Goal: Task Accomplishment & Management: Manage account settings

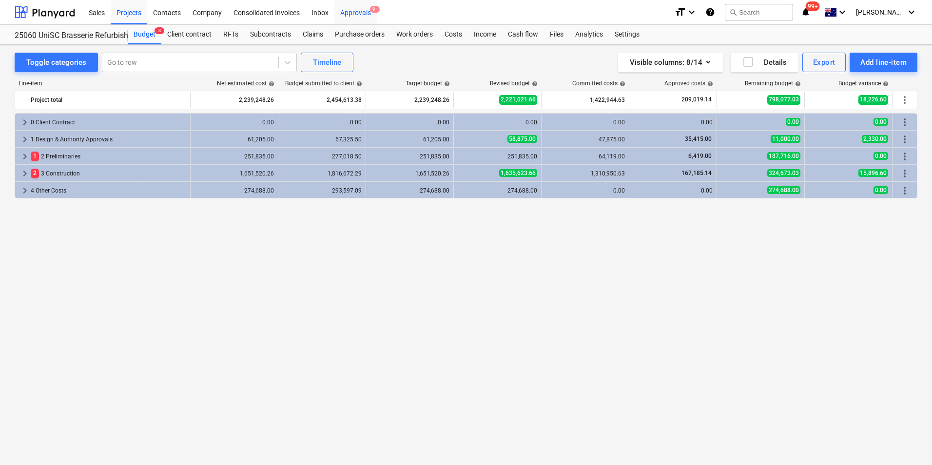
click at [357, 14] on div "Approvals 9+" at bounding box center [356, 12] width 42 height 25
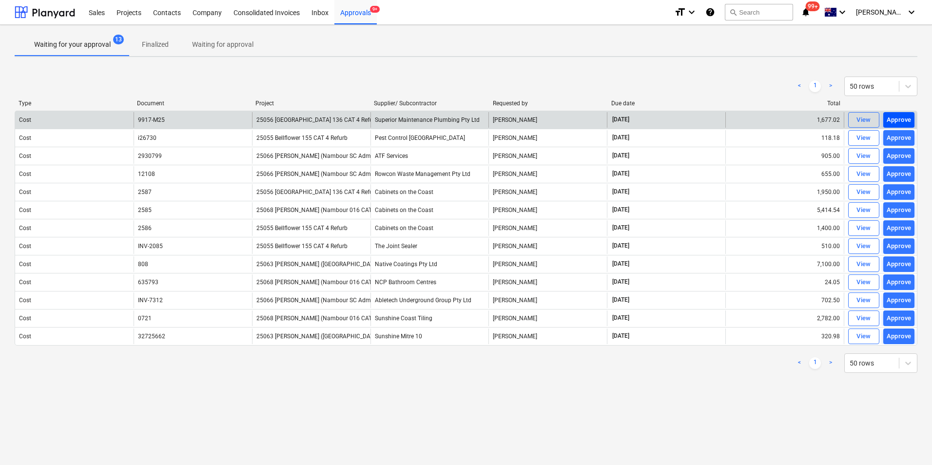
click at [901, 119] on div "Approve" at bounding box center [899, 120] width 25 height 11
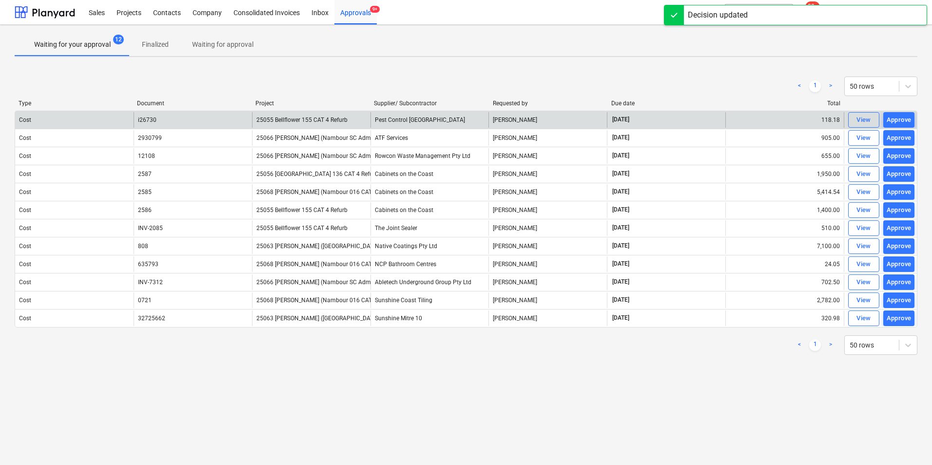
click at [901, 119] on div "Approve" at bounding box center [899, 120] width 25 height 11
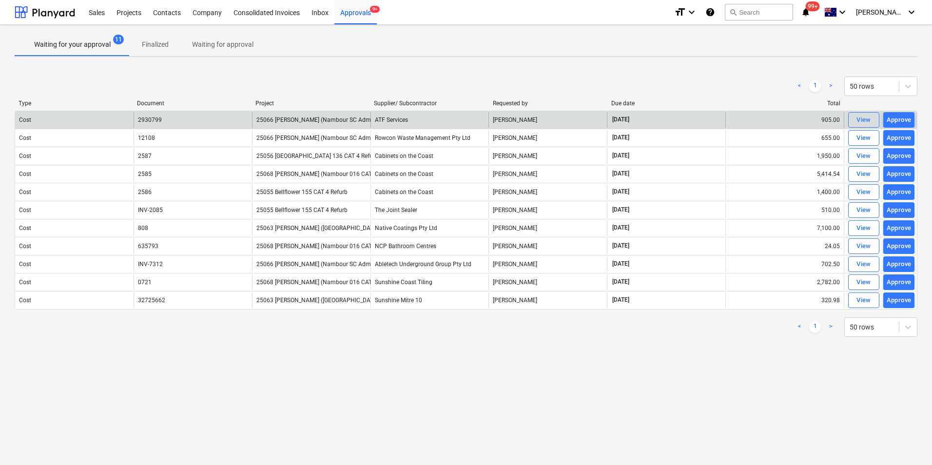
drag, startPoint x: 901, startPoint y: 156, endPoint x: 612, endPoint y: 454, distance: 415.5
click at [616, 458] on div "Waiting for your approval 11 Finalized Waiting for approval < 1 > 50 rows Type …" at bounding box center [466, 245] width 932 height 440
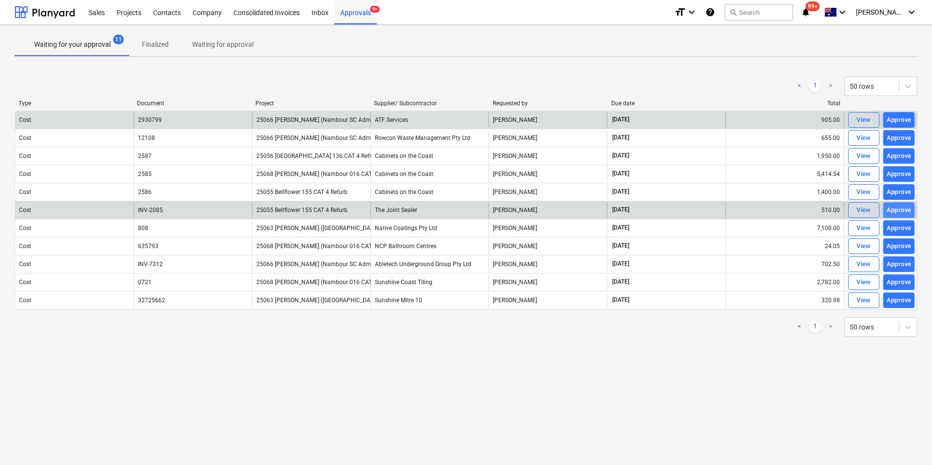
click at [889, 208] on div "Approve" at bounding box center [899, 210] width 25 height 11
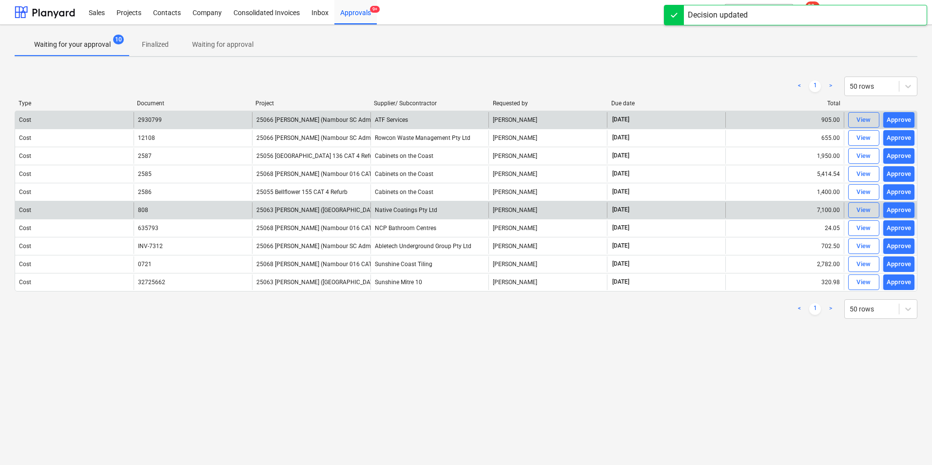
click at [889, 208] on div "Approve" at bounding box center [899, 210] width 25 height 11
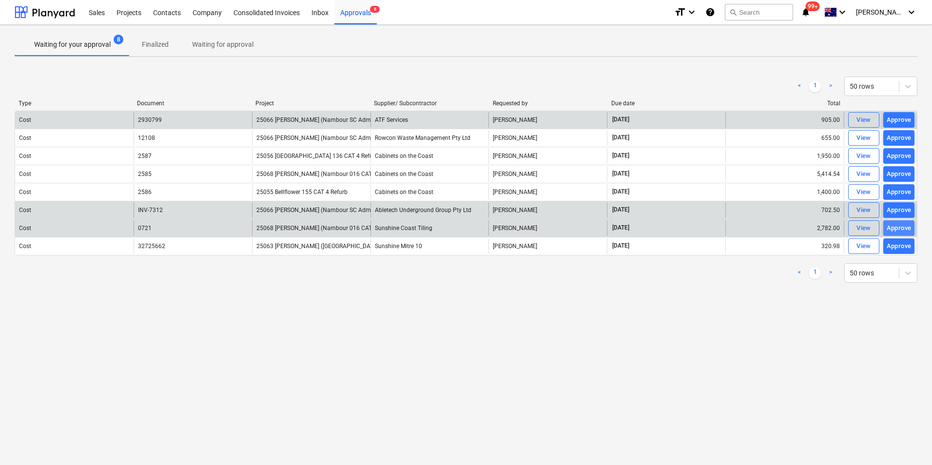
click at [895, 229] on div "Approve" at bounding box center [899, 228] width 25 height 11
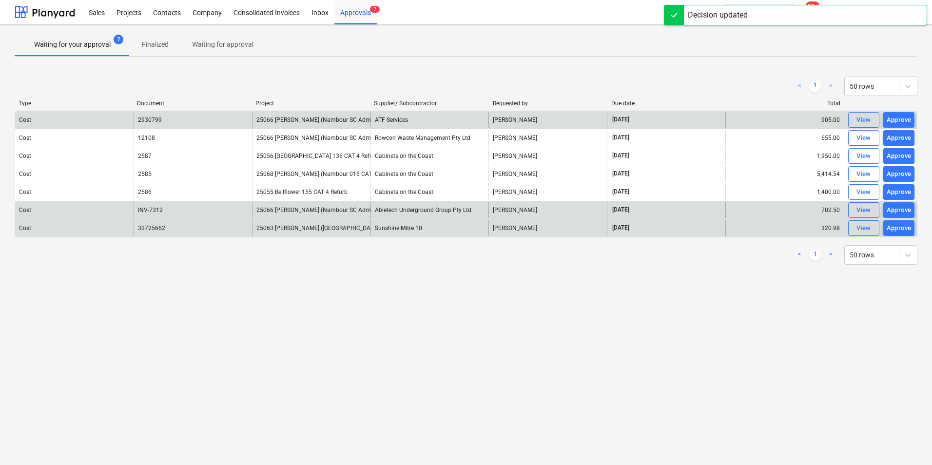
click at [895, 228] on div "Approve" at bounding box center [899, 228] width 25 height 11
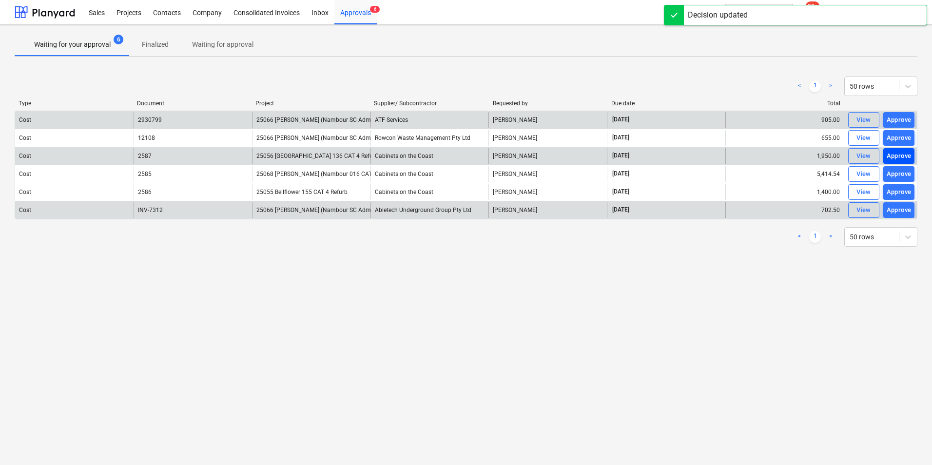
click at [897, 154] on div "Approve" at bounding box center [899, 156] width 25 height 11
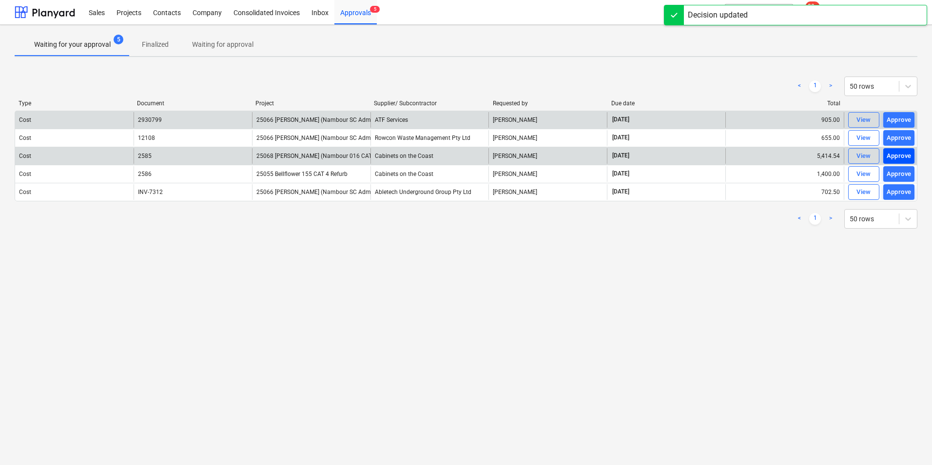
click at [899, 161] on div "Approve" at bounding box center [899, 156] width 25 height 11
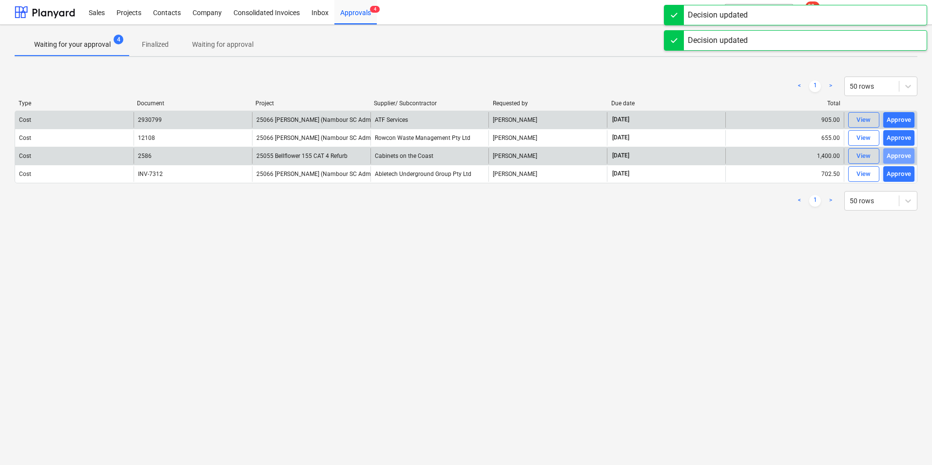
click at [898, 163] on button "Approve" at bounding box center [899, 156] width 31 height 16
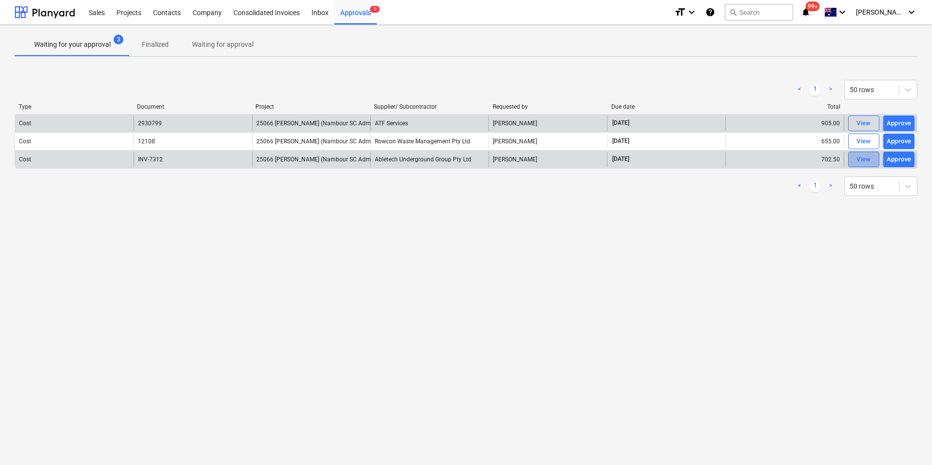
click at [860, 158] on div "View" at bounding box center [864, 159] width 15 height 11
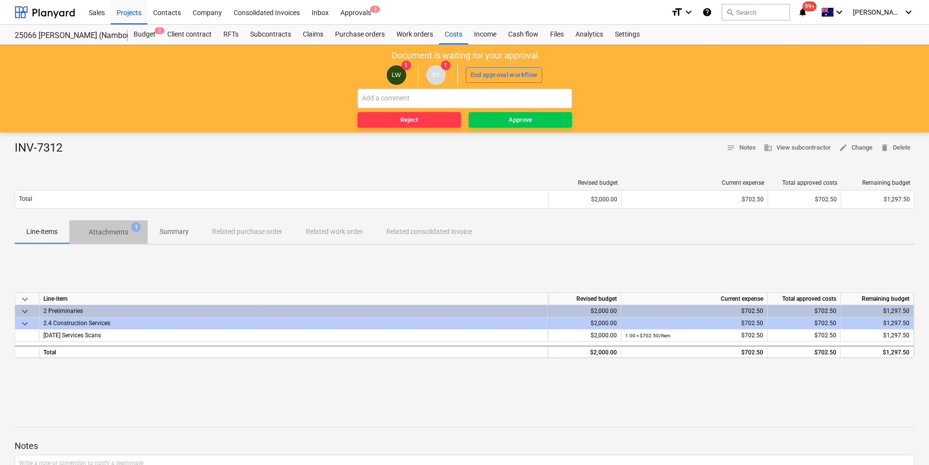
click at [86, 234] on span "Attachments 1" at bounding box center [108, 232] width 55 height 10
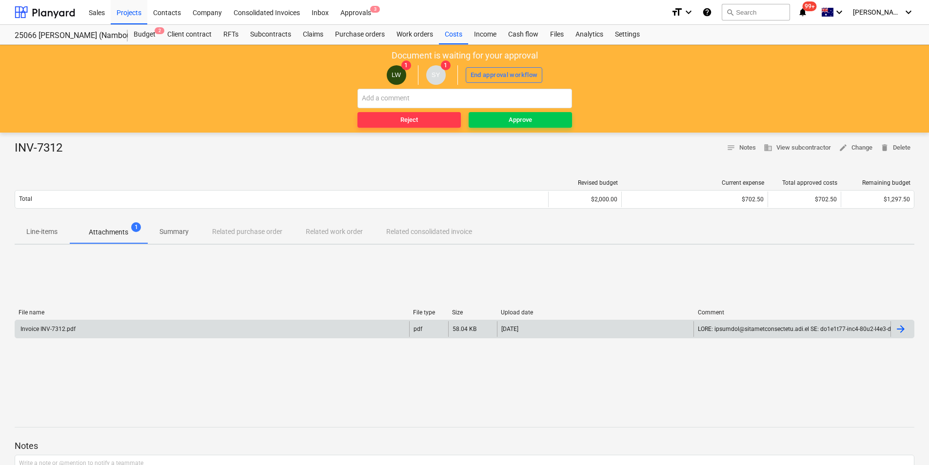
click at [47, 331] on div "Invoice INV-7312.pdf" at bounding box center [47, 329] width 57 height 7
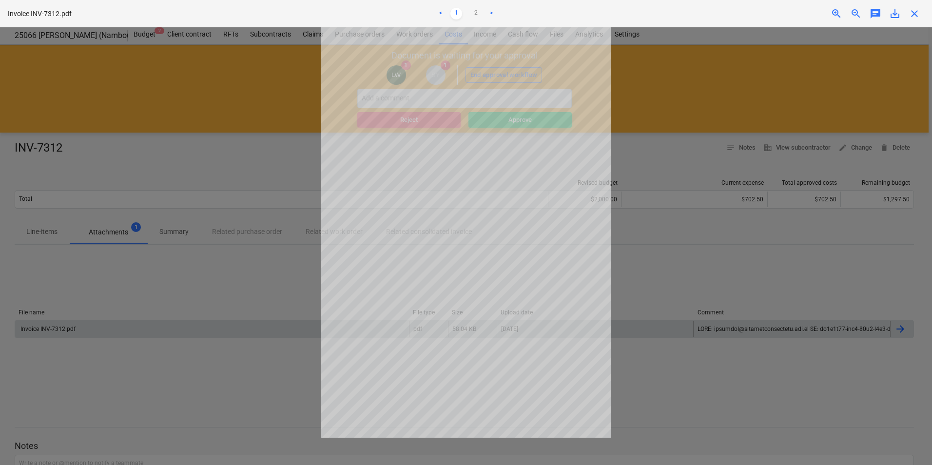
click at [916, 10] on span "close" at bounding box center [915, 14] width 12 height 12
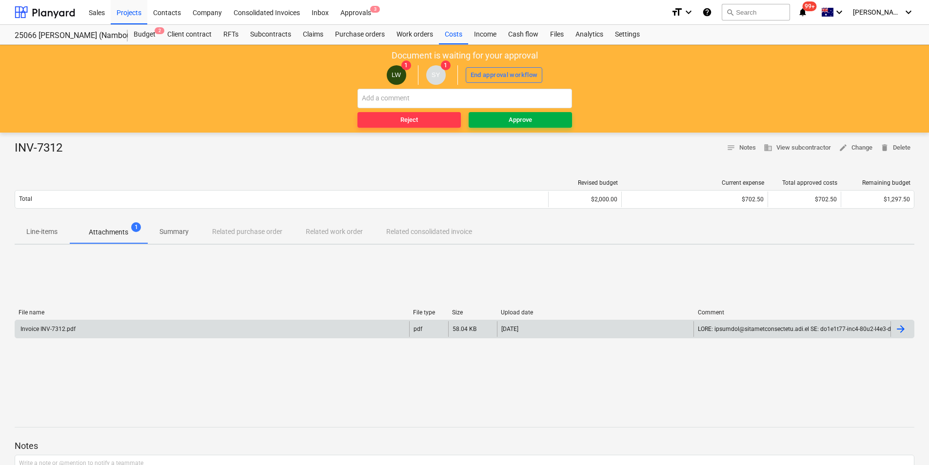
click at [530, 122] on div "Approve" at bounding box center [520, 120] width 23 height 11
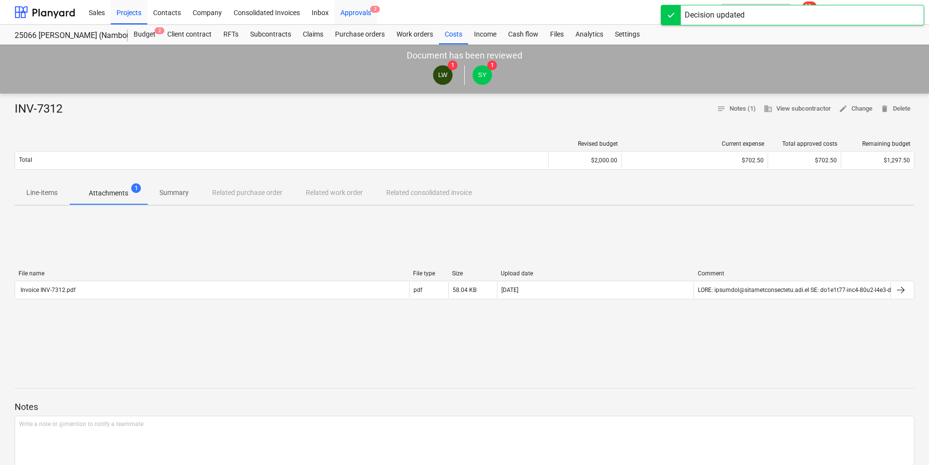
click at [358, 14] on div "Approvals 2" at bounding box center [356, 12] width 42 height 25
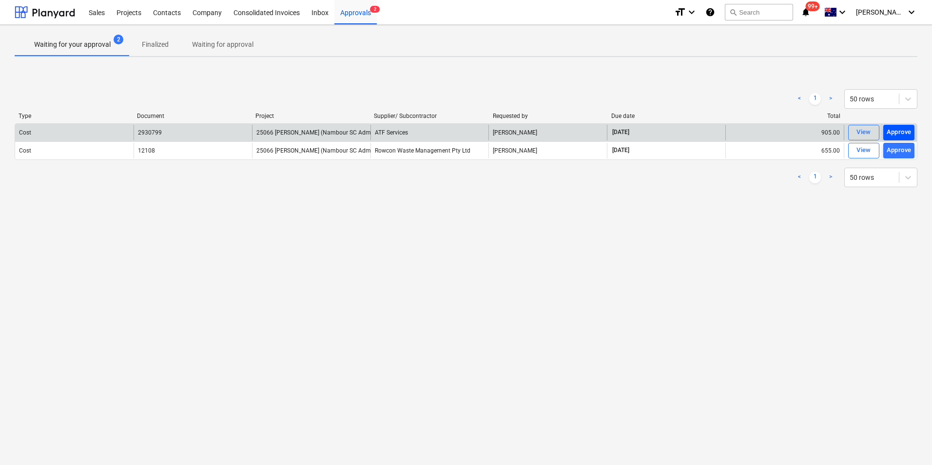
click at [907, 128] on div "Approve" at bounding box center [899, 132] width 25 height 11
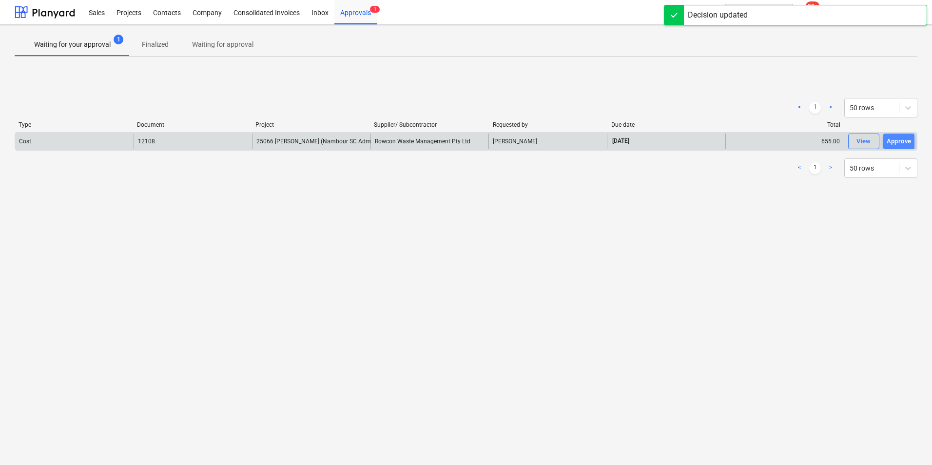
click at [900, 135] on button "Approve" at bounding box center [899, 142] width 31 height 16
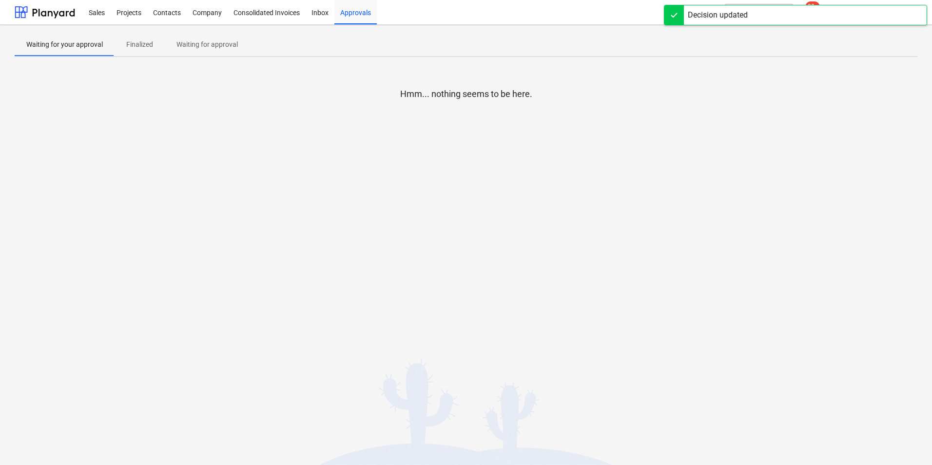
drag, startPoint x: 134, startPoint y: 14, endPoint x: 153, endPoint y: 24, distance: 21.4
click at [134, 14] on div "Projects" at bounding box center [129, 12] width 37 height 25
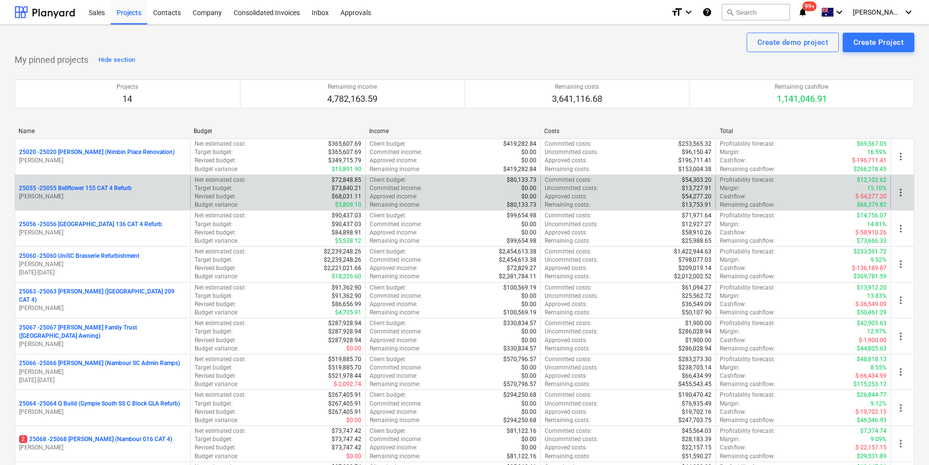
click at [96, 192] on p "25055 - 25055 Bellflower 155 CAT 4 Refurb" at bounding box center [75, 188] width 113 height 8
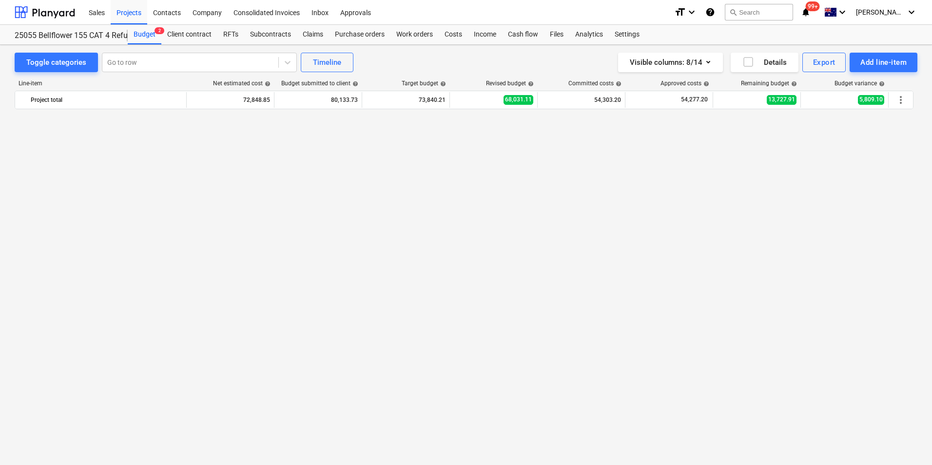
scroll to position [712, 0]
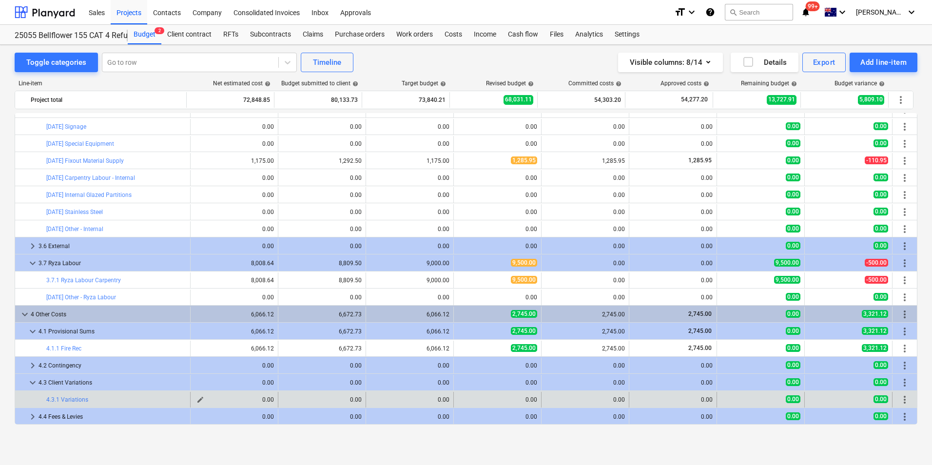
click at [197, 400] on span "edit" at bounding box center [201, 400] width 8 height 8
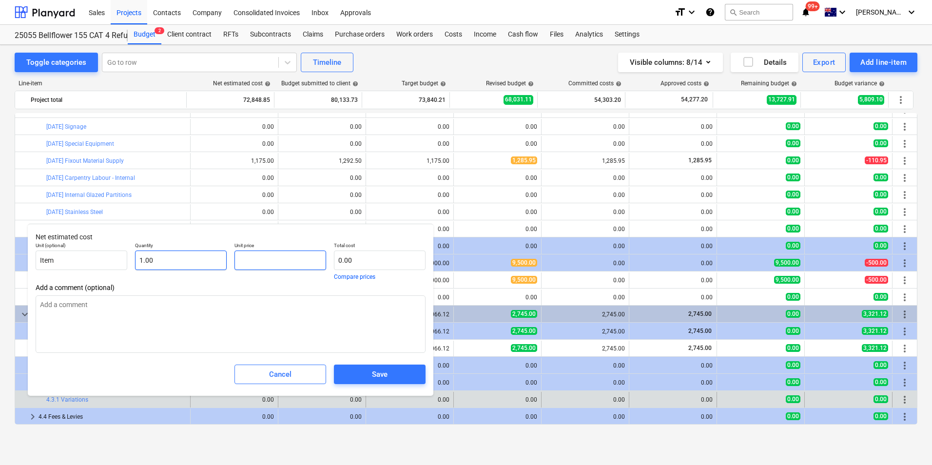
drag, startPoint x: 265, startPoint y: 259, endPoint x: 160, endPoint y: 256, distance: 105.4
click at [188, 260] on div "Unit (optional) Item Quantity 1.00 Unit price Total cost 0.00 Compare prices" at bounding box center [231, 260] width 398 height 45
type input "3"
type textarea "x"
type input "3.00"
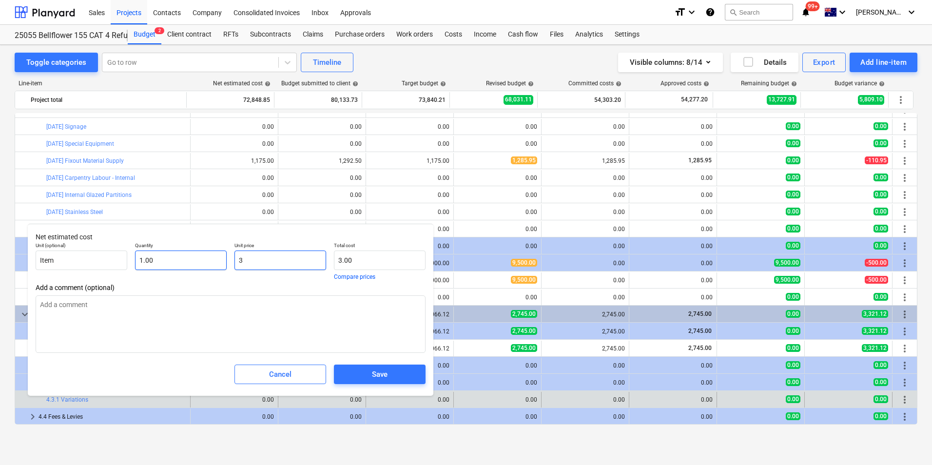
type input "30"
type textarea "x"
type input "30.00"
type input "300"
type textarea "x"
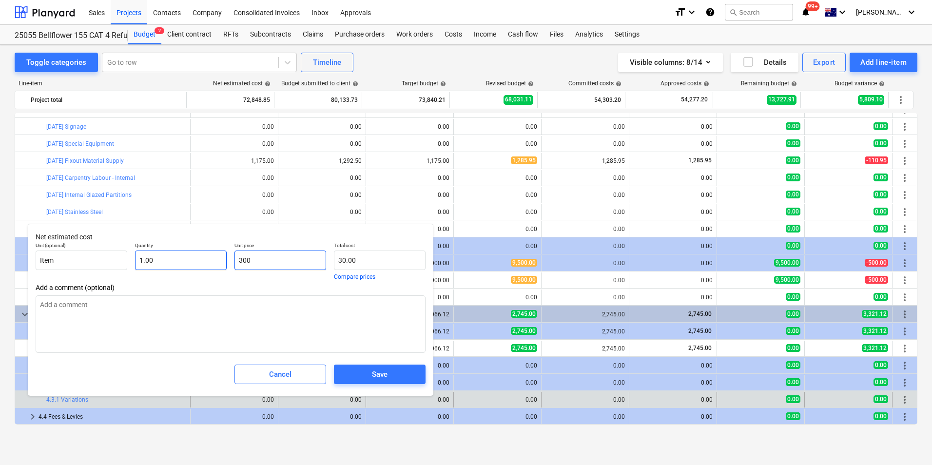
type input "300.00"
click at [372, 369] on div "Save" at bounding box center [380, 374] width 16 height 13
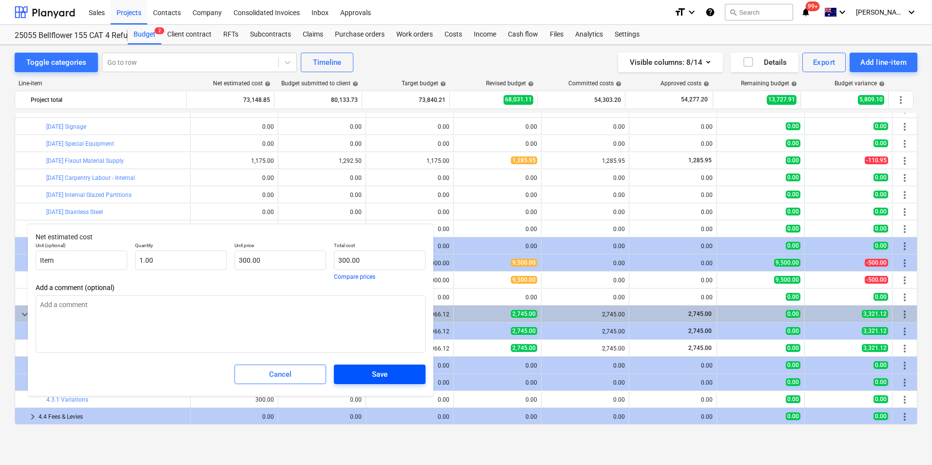
type textarea "x"
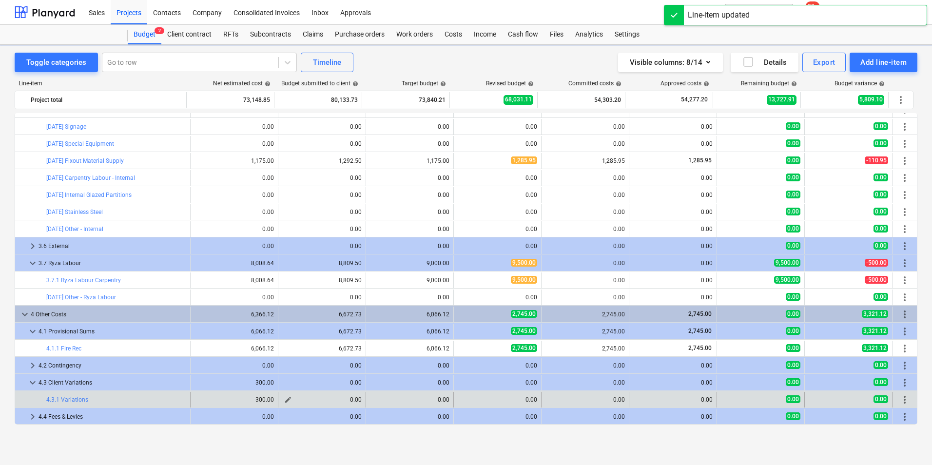
click at [284, 401] on span "edit" at bounding box center [288, 400] width 8 height 8
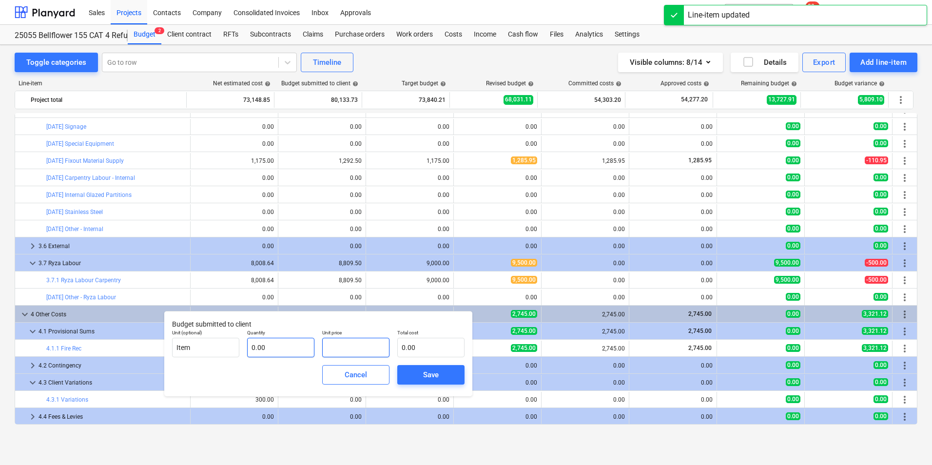
drag, startPoint x: 343, startPoint y: 345, endPoint x: 274, endPoint y: 347, distance: 68.8
click at [276, 346] on div "Unit (optional) Item Quantity 0.00 Unit price Total cost 0.00" at bounding box center [318, 344] width 300 height 36
type input "400.00"
drag, startPoint x: 294, startPoint y: 391, endPoint x: 288, endPoint y: 359, distance: 32.2
click at [295, 390] on div "Cancel Save" at bounding box center [318, 374] width 300 height 35
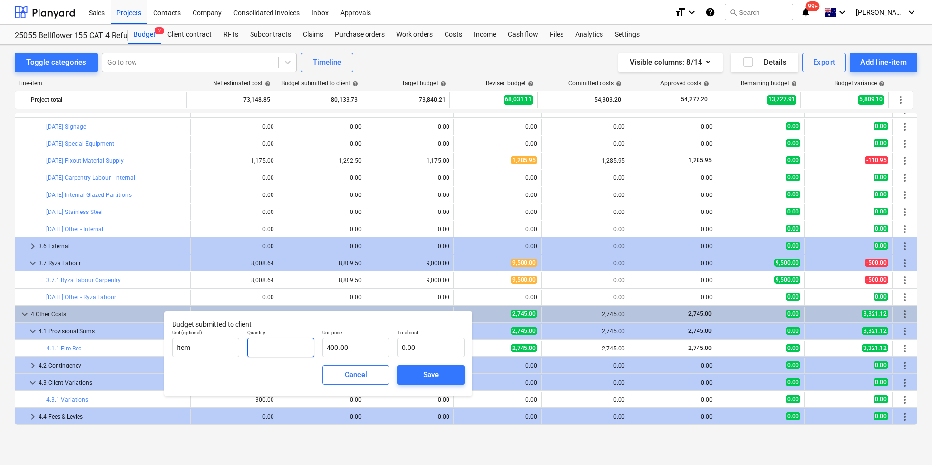
click at [284, 353] on input "text" at bounding box center [280, 348] width 67 height 20
type input "1"
type input "400.00"
type input "1.00"
click at [424, 377] on div "Save" at bounding box center [431, 375] width 16 height 13
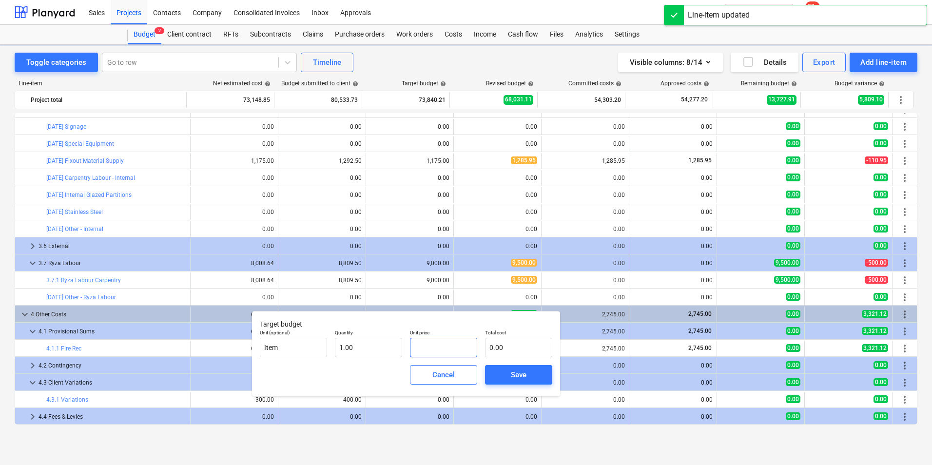
drag, startPoint x: 441, startPoint y: 347, endPoint x: 409, endPoint y: 347, distance: 32.7
click at [409, 347] on div "Unit price" at bounding box center [443, 344] width 75 height 36
drag, startPoint x: 437, startPoint y: 349, endPoint x: 368, endPoint y: 343, distance: 69.9
click at [398, 350] on div "Unit (optional) Item Quantity 1.00 Unit price Total cost 0.00" at bounding box center [406, 344] width 300 height 36
type input "3"
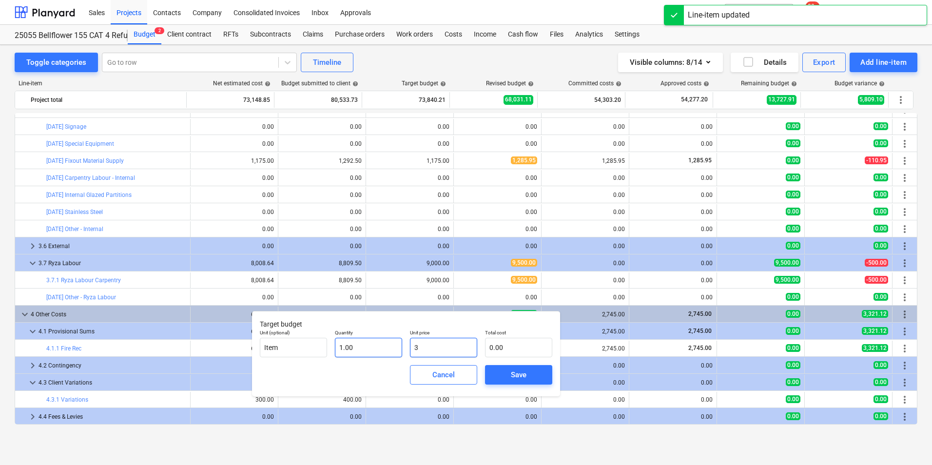
type input "3.00"
type input "30"
type input "30.00"
type input "300"
type input "300.00"
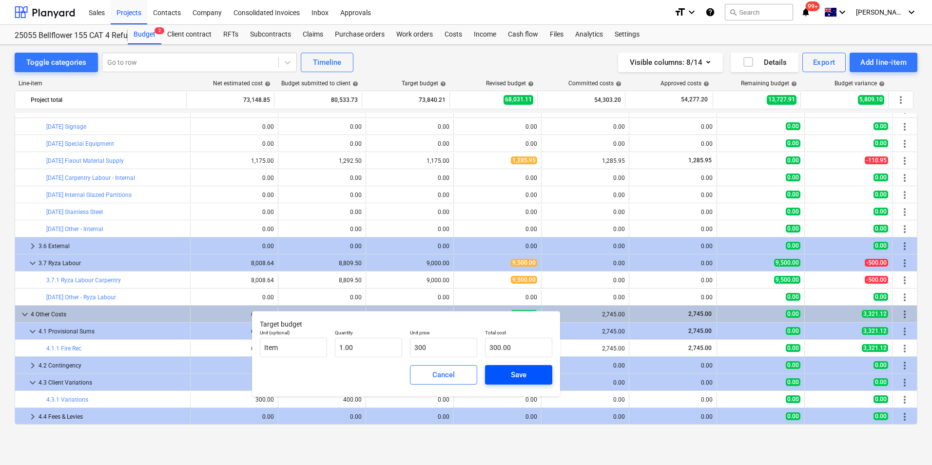
type input "300.00"
click at [510, 368] on button "Save" at bounding box center [518, 375] width 67 height 20
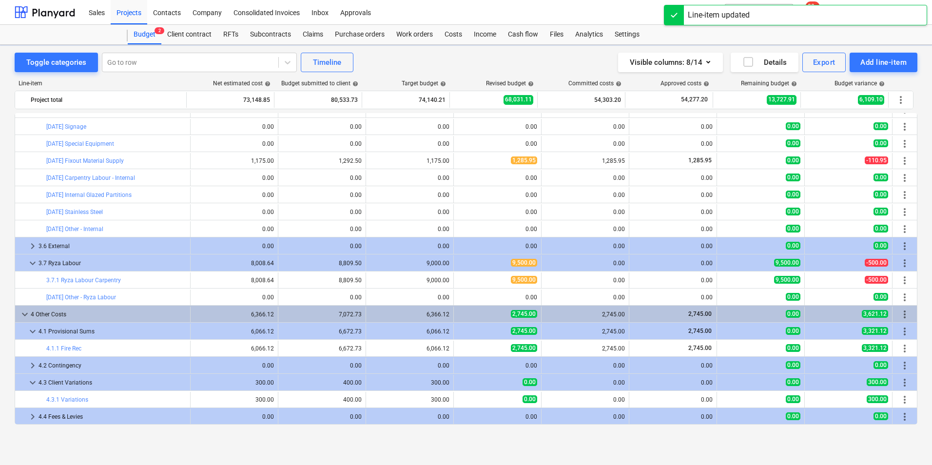
click at [463, 401] on span "edit" at bounding box center [464, 400] width 8 height 8
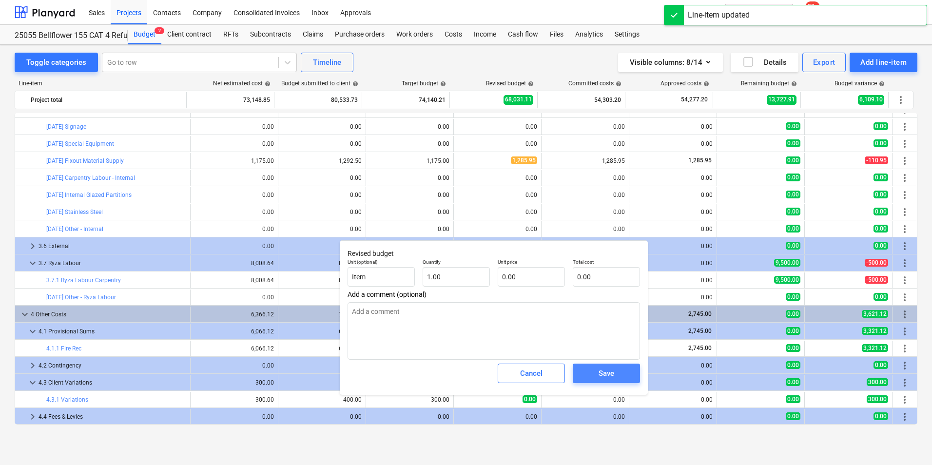
click at [621, 374] on span "Save" at bounding box center [607, 373] width 44 height 13
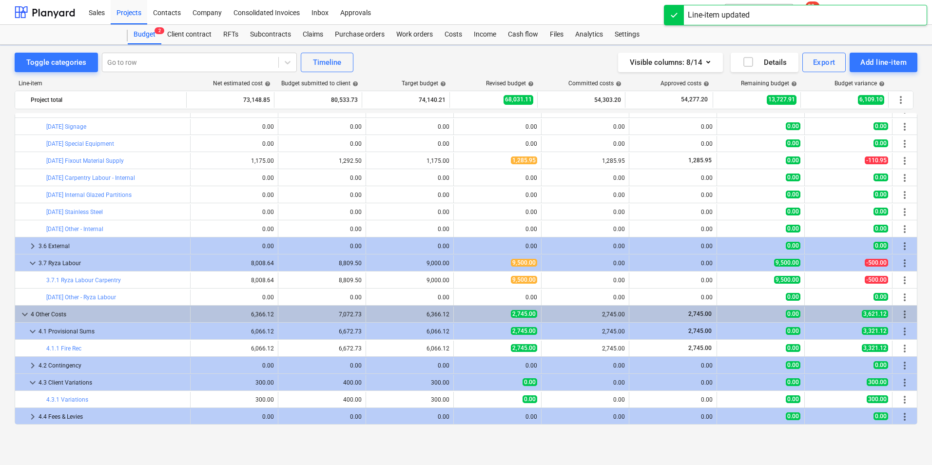
type textarea "x"
click at [398, 445] on div "Toggle categories Go to row Timeline Visible columns : 8/14 Details Export Add …" at bounding box center [466, 255] width 932 height 420
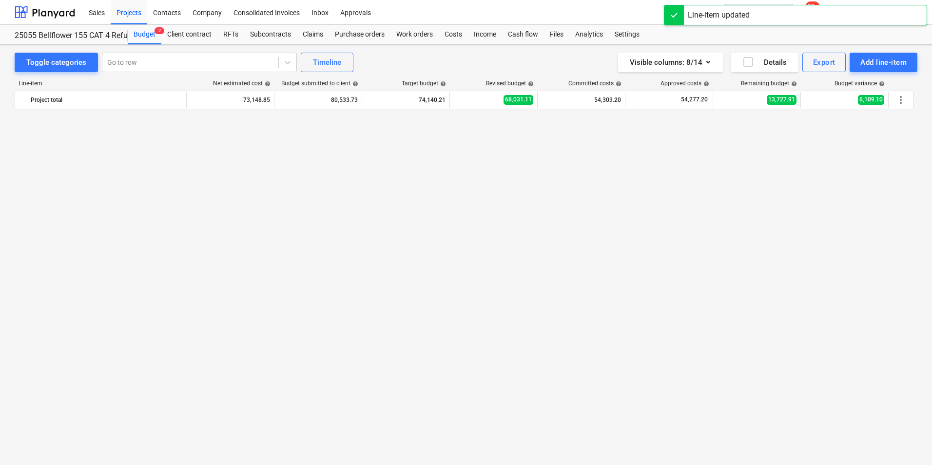
scroll to position [0, 0]
